Goal: Find specific page/section: Find specific page/section

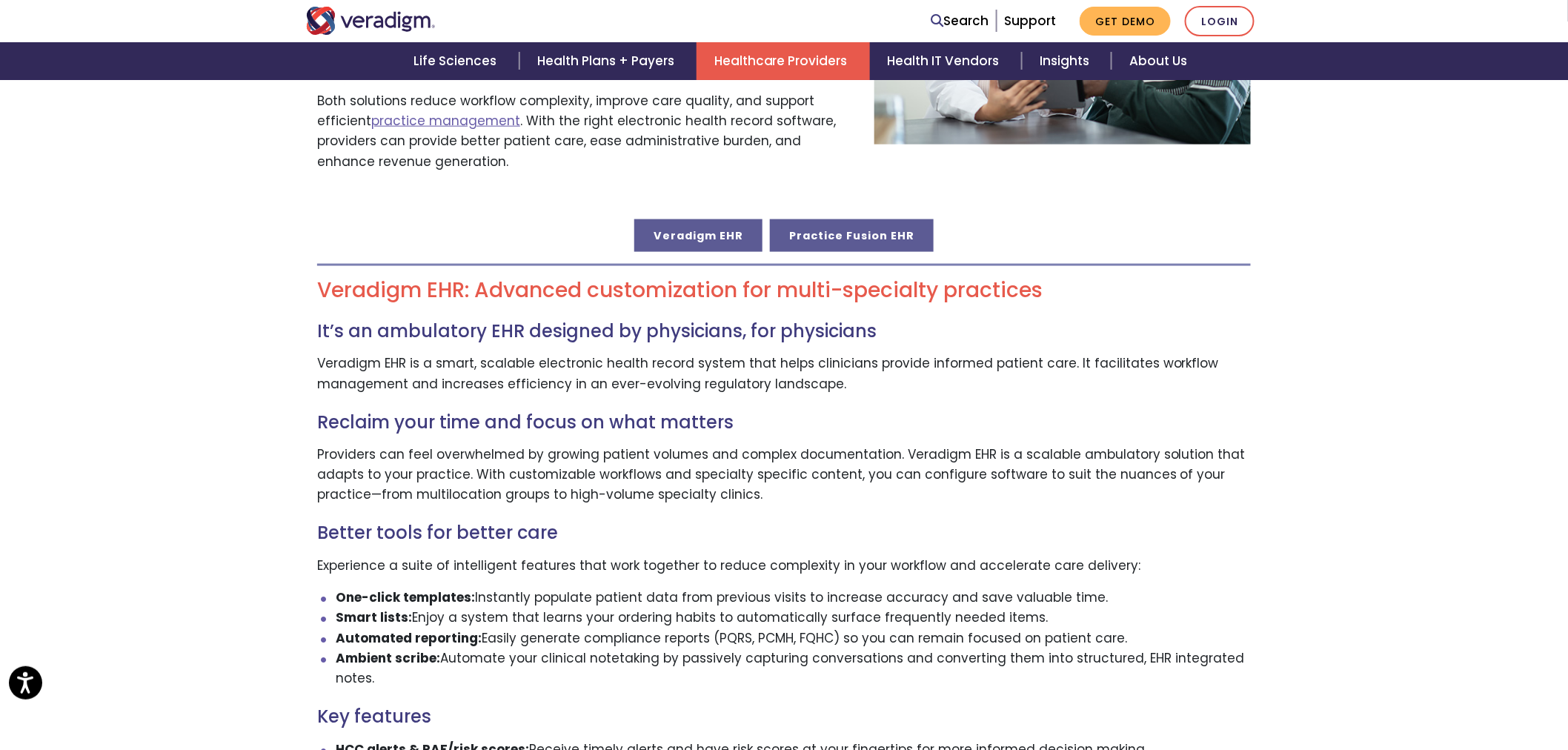
scroll to position [658, 0]
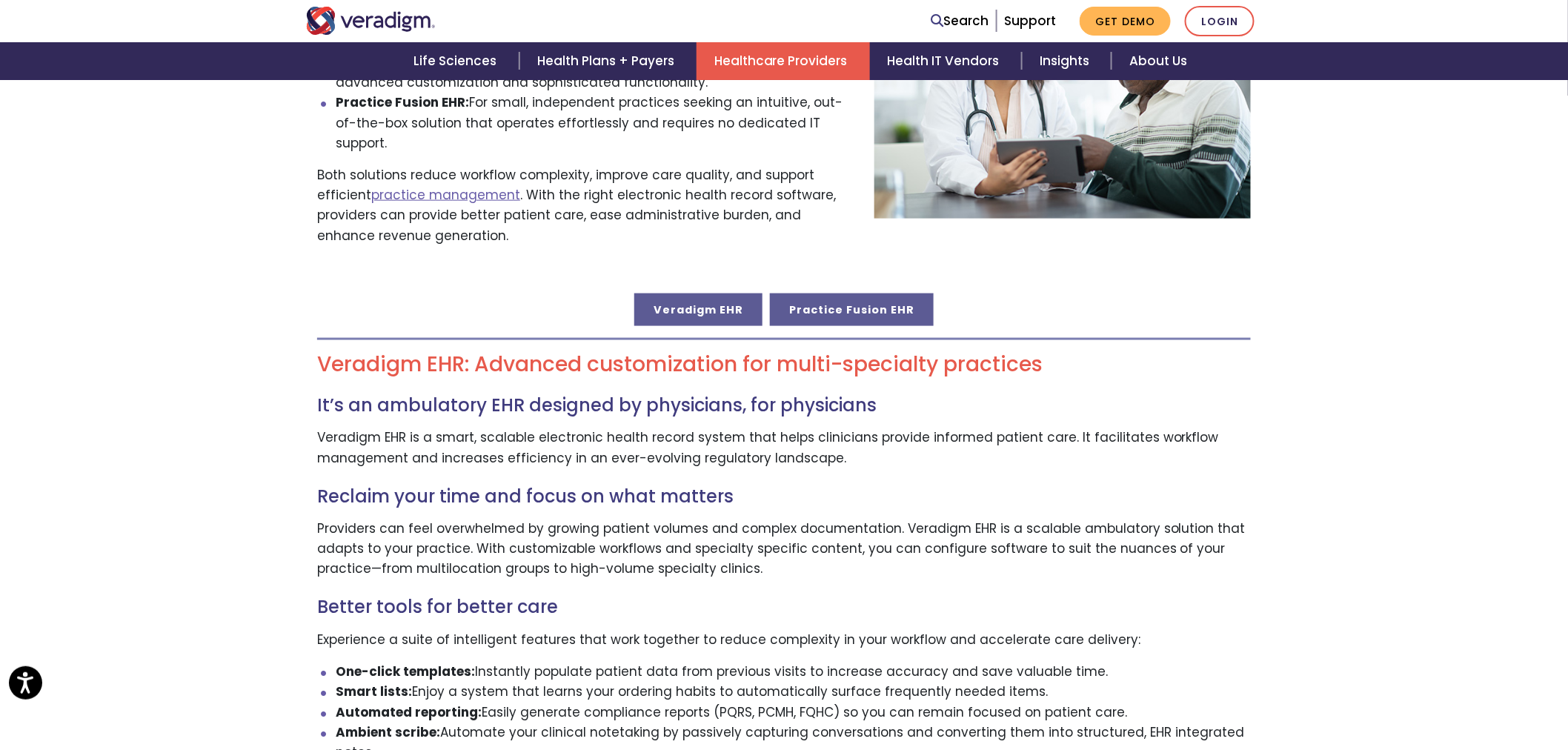
click at [848, 293] on link "Practice Fusion EHR" at bounding box center [852, 309] width 164 height 32
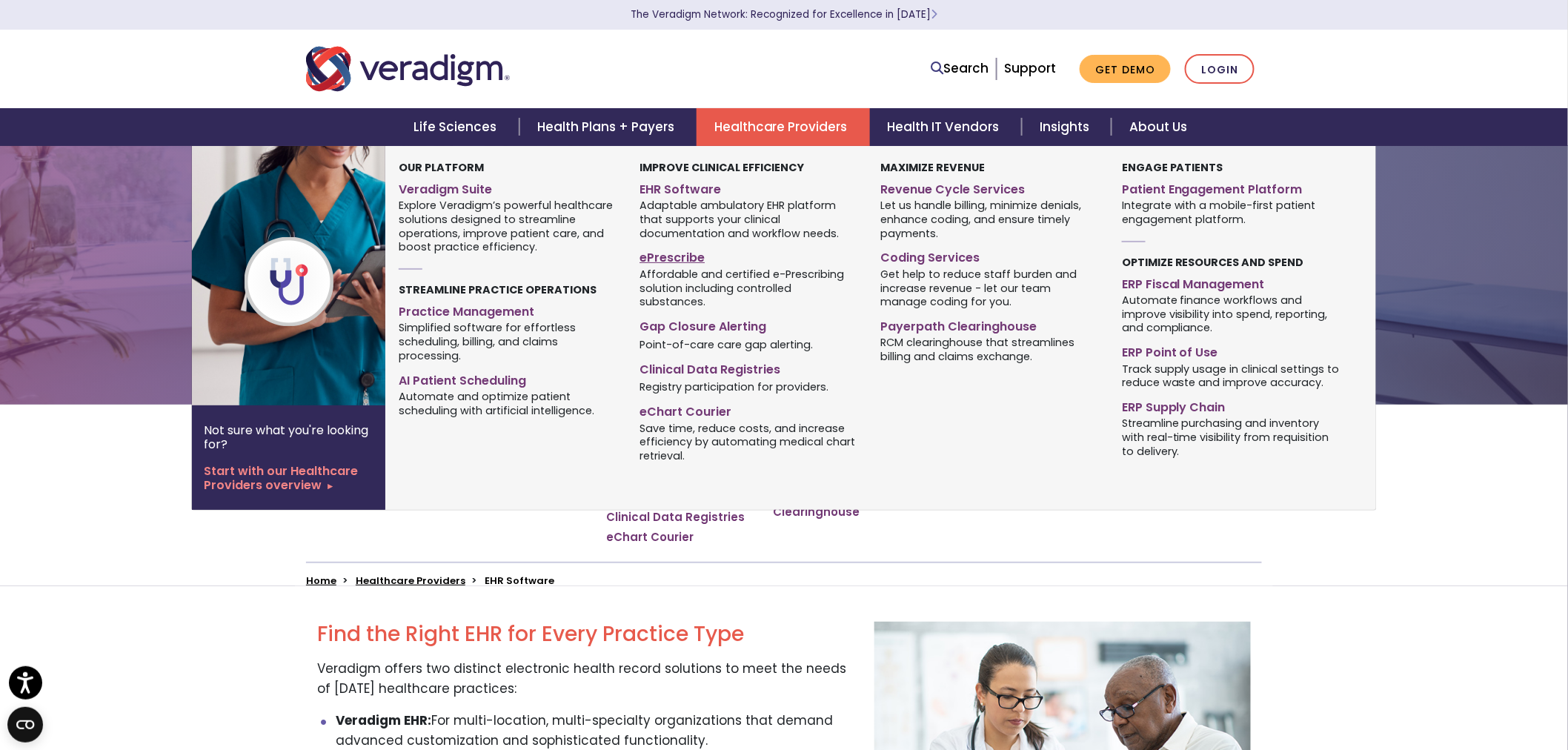
click at [676, 250] on link "ePrescribe" at bounding box center [749, 255] width 219 height 21
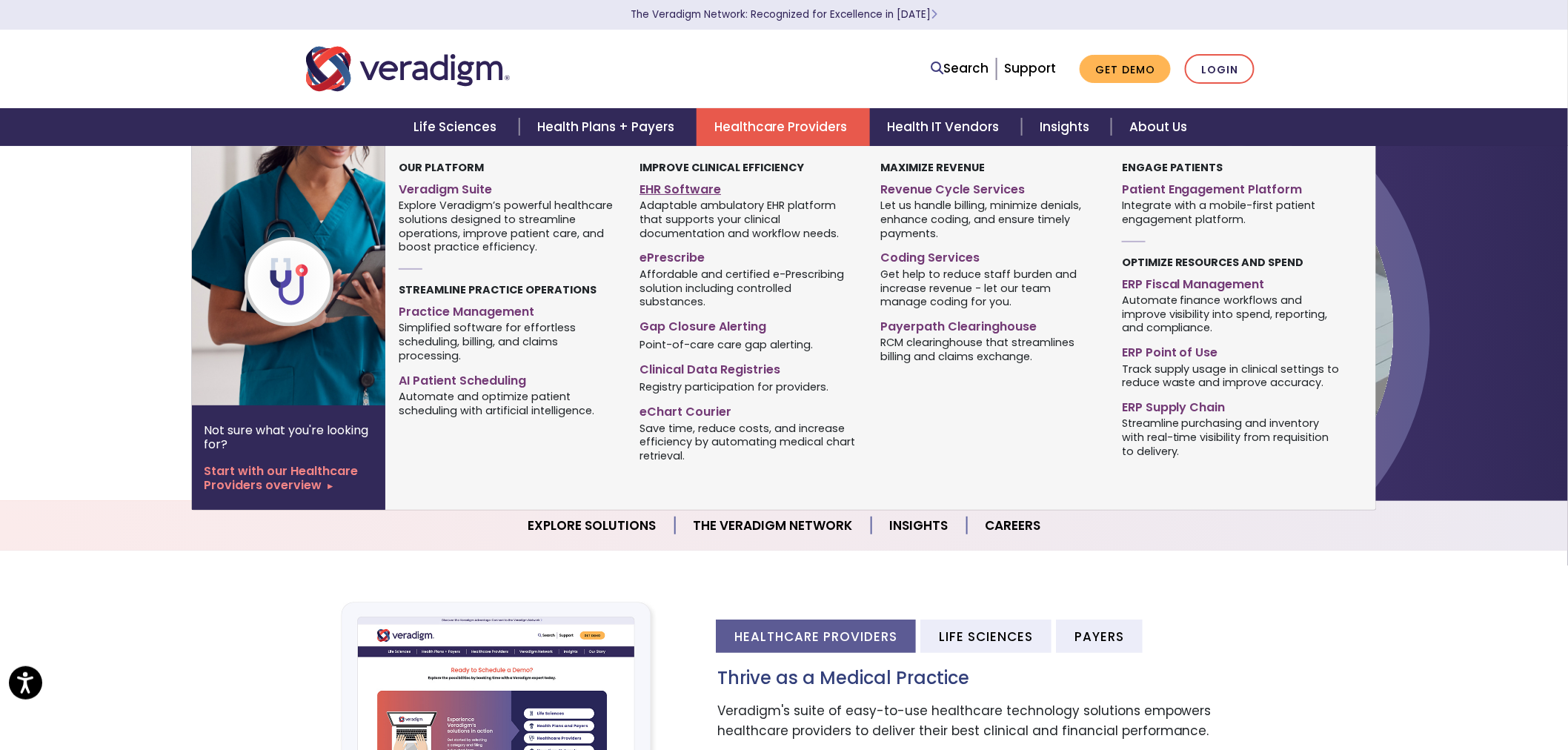
click at [711, 188] on link "EHR Software" at bounding box center [749, 188] width 219 height 21
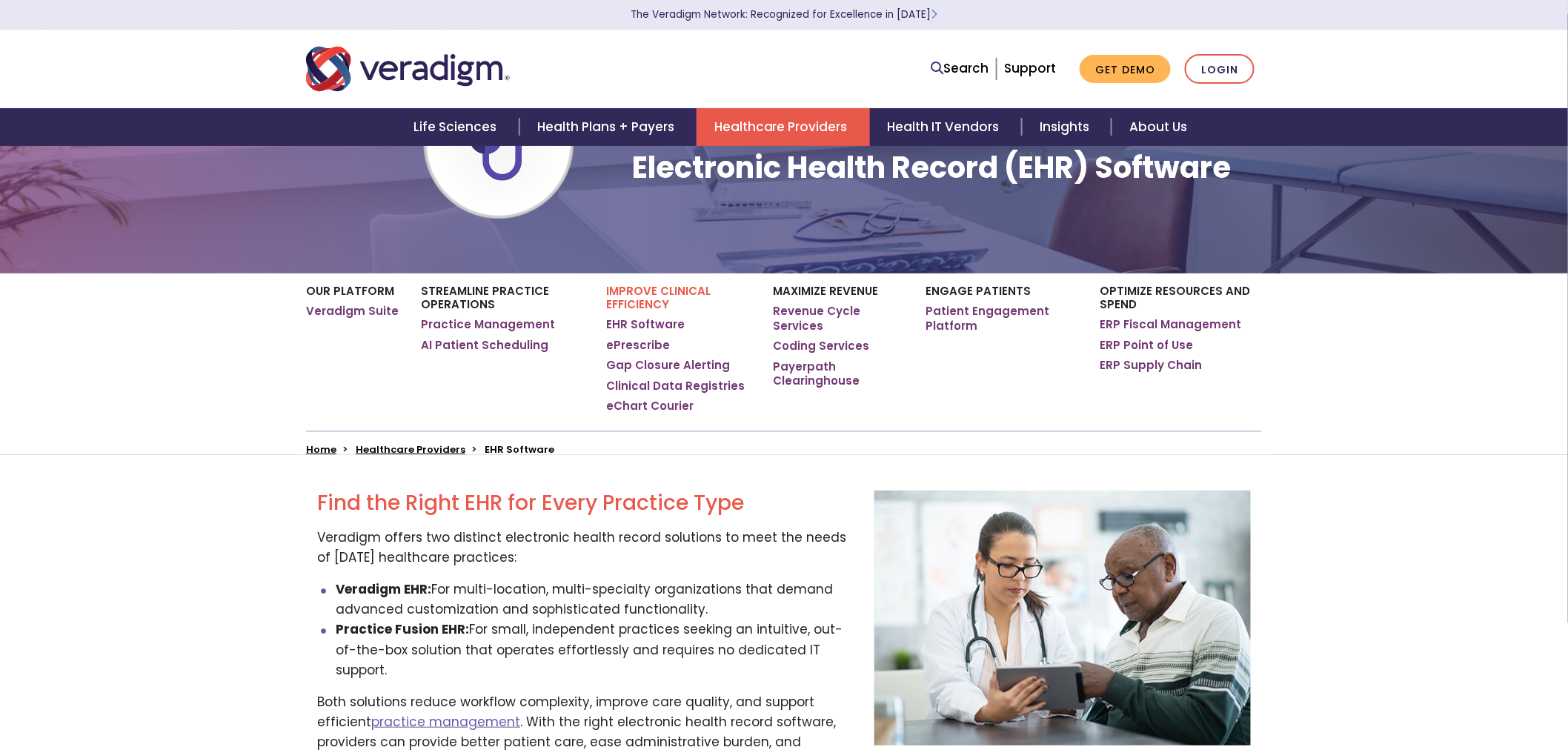
scroll to position [411, 0]
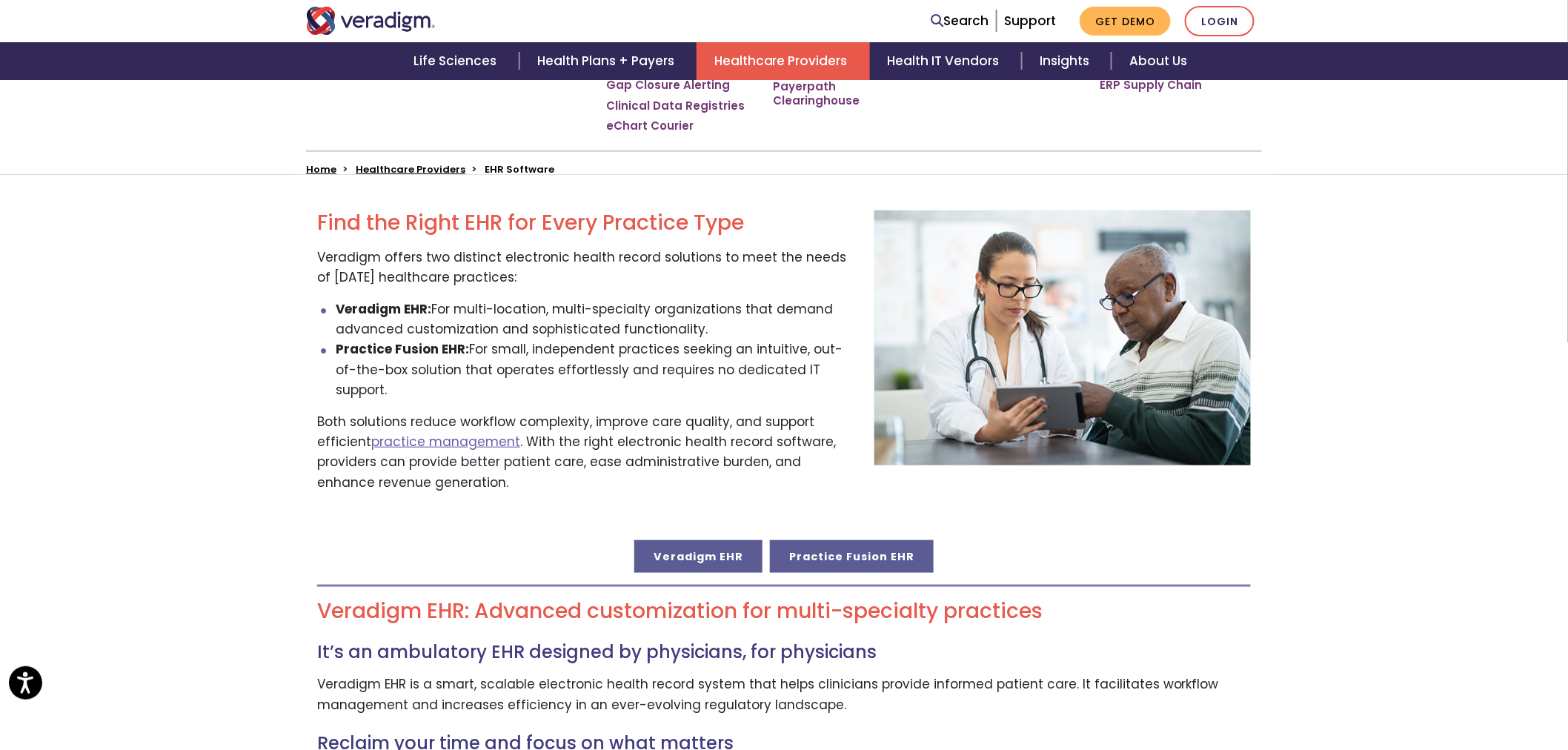
click at [817, 540] on link "Practice Fusion EHR" at bounding box center [852, 556] width 164 height 32
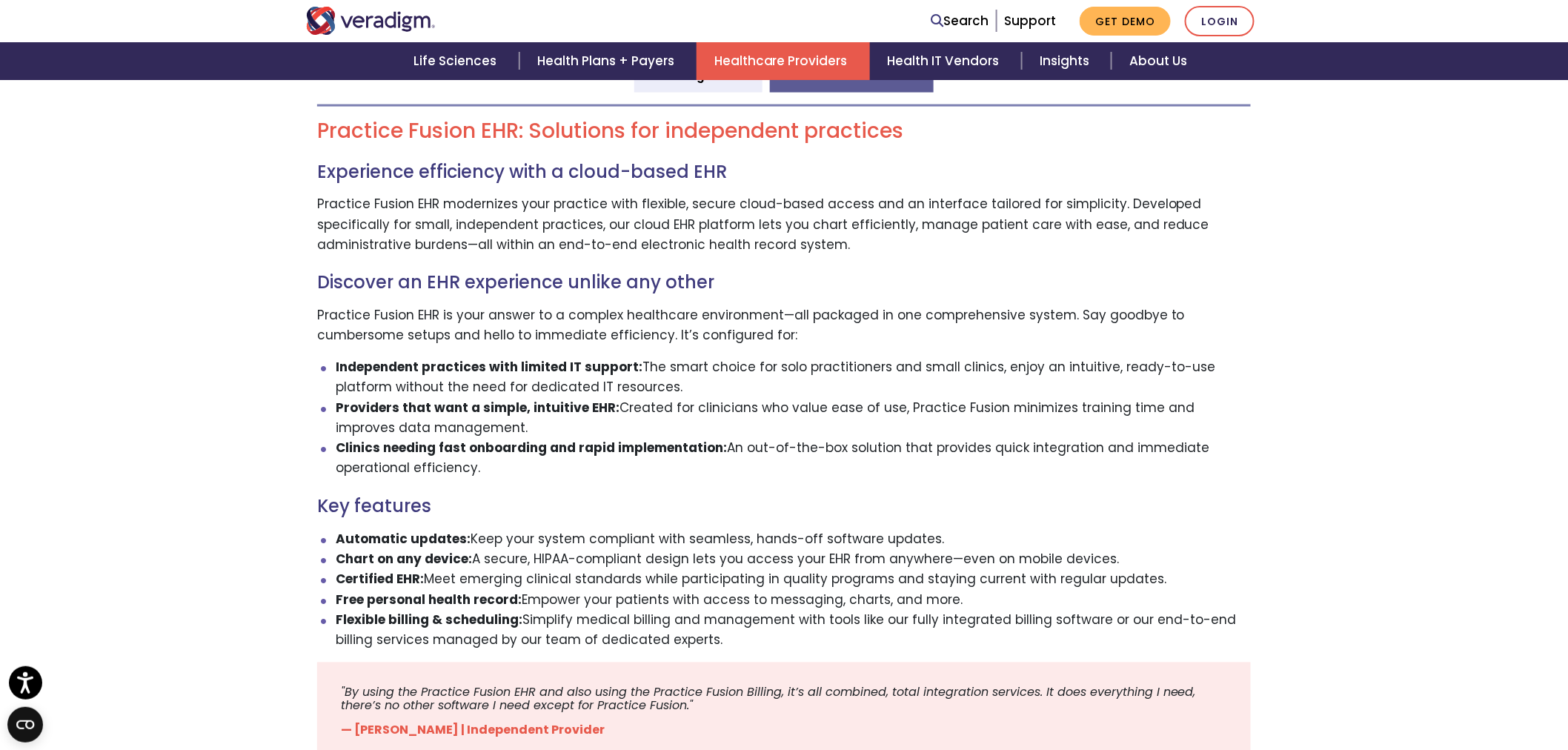
scroll to position [905, 0]
